Goal: Navigation & Orientation: Find specific page/section

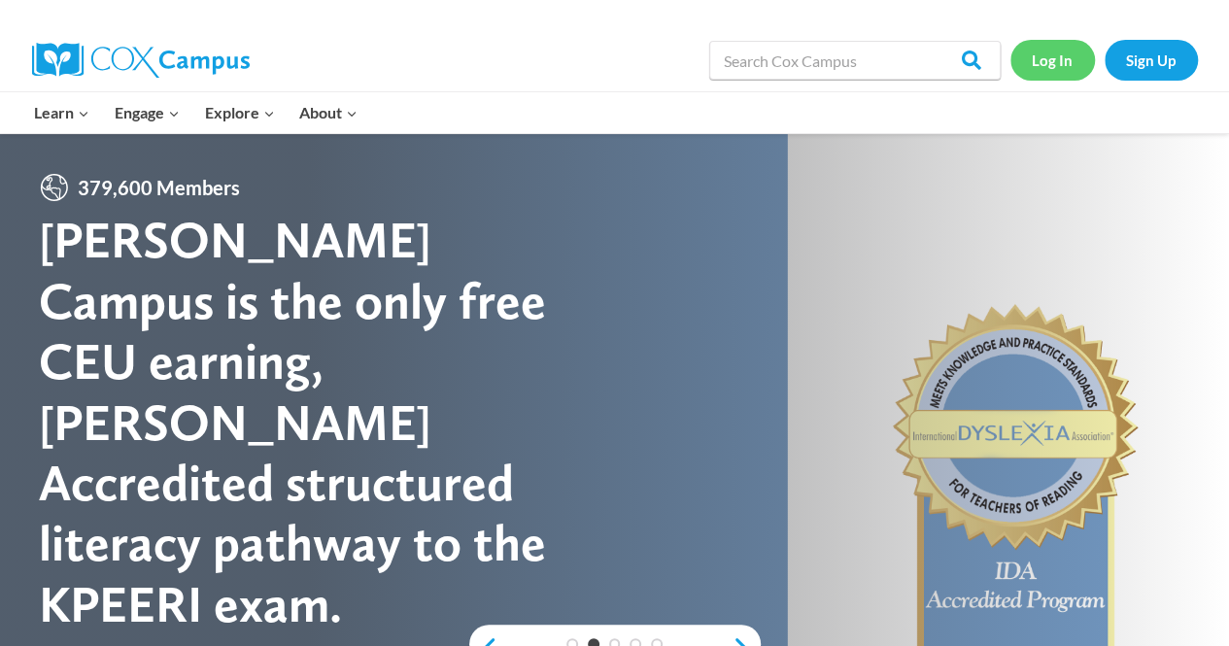
click at [1056, 56] on link "Log In" at bounding box center [1052, 60] width 85 height 40
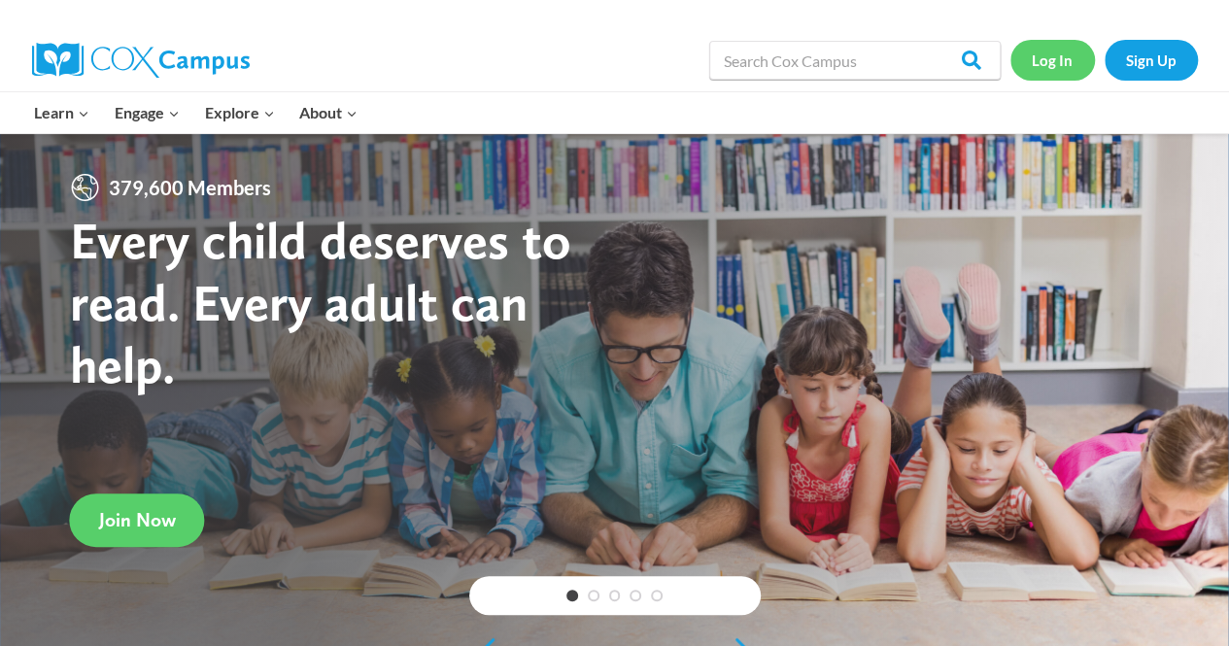
click at [1036, 68] on link "Log In" at bounding box center [1052, 60] width 85 height 40
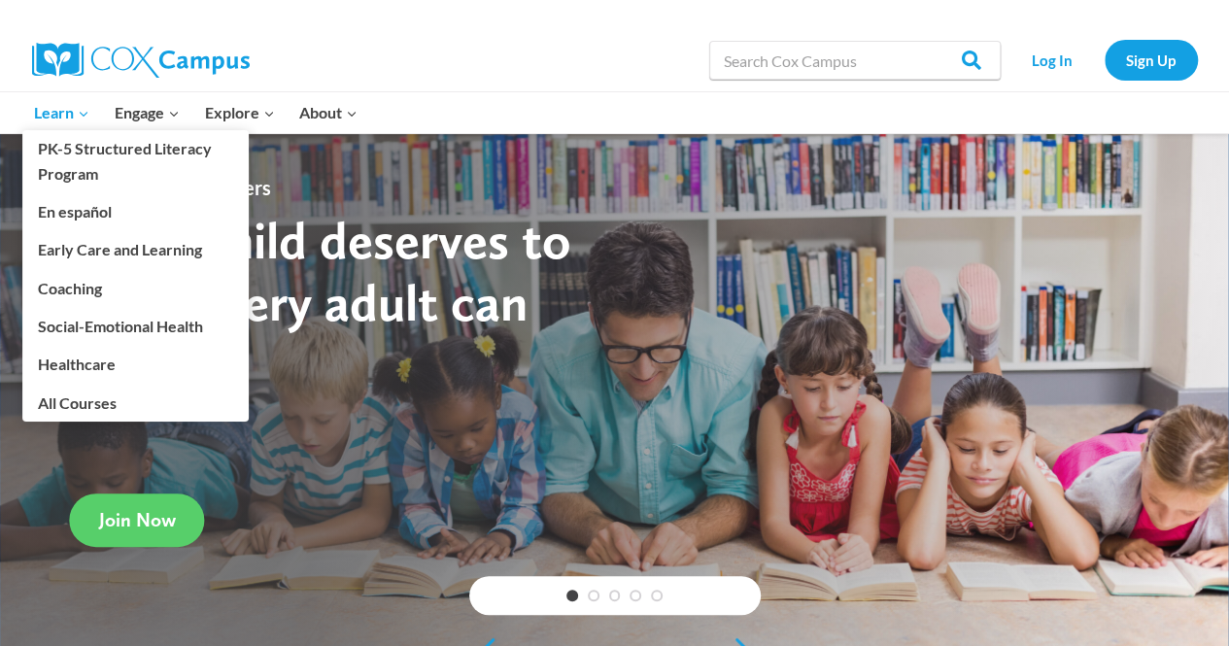
click at [65, 102] on span "Learn Expand" at bounding box center [61, 112] width 55 height 25
click at [70, 363] on link "Healthcare" at bounding box center [135, 364] width 226 height 37
